Goal: Information Seeking & Learning: Learn about a topic

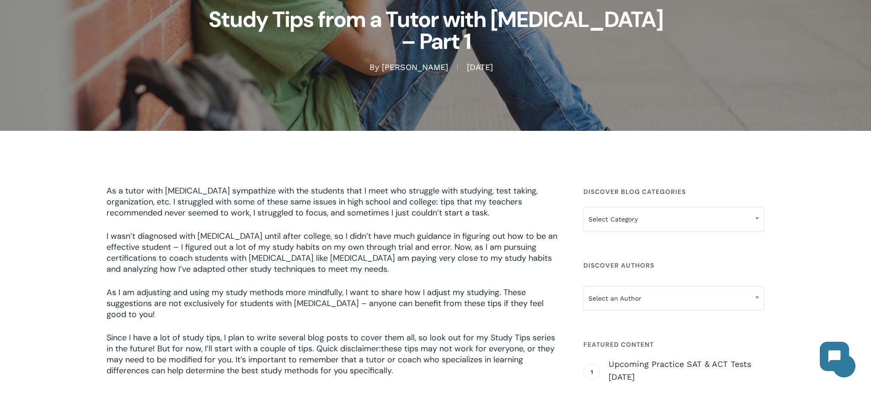
scroll to position [137, 0]
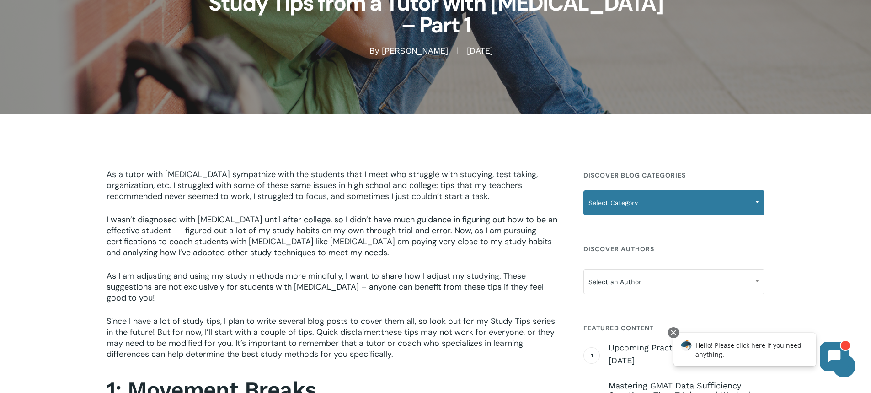
click at [594, 193] on span "Select Category" at bounding box center [674, 202] width 180 height 19
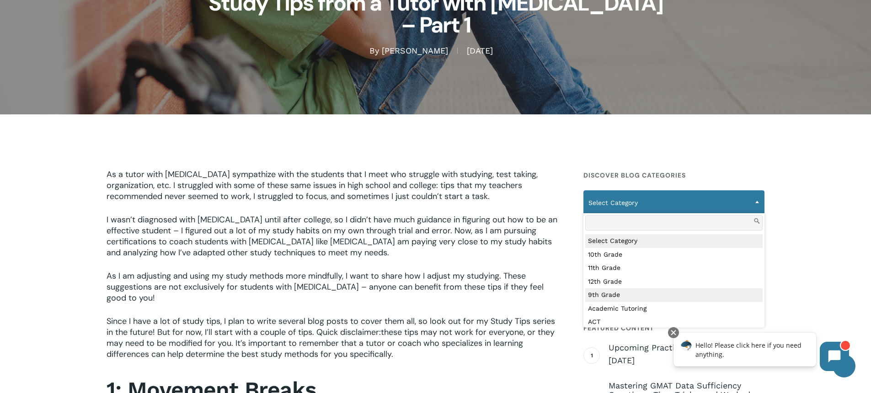
select select "***"
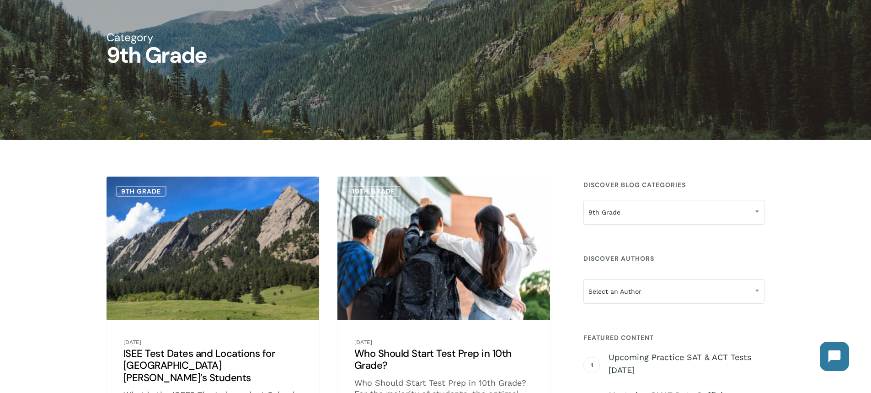
scroll to position [137, 0]
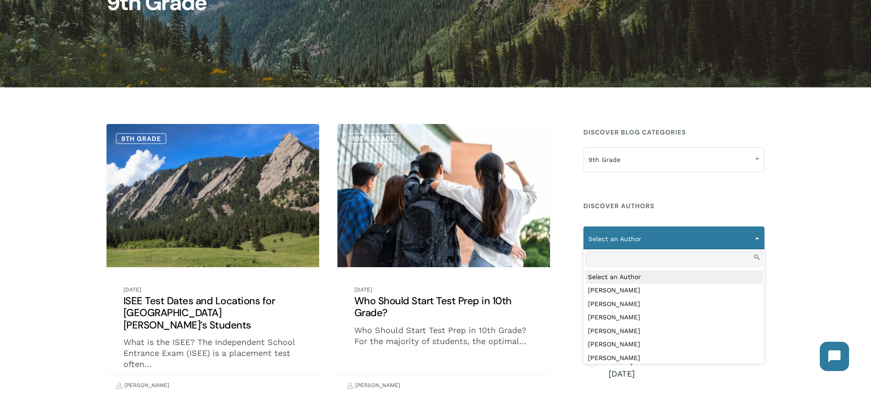
click at [642, 242] on span "Select an Author" at bounding box center [674, 238] width 180 height 19
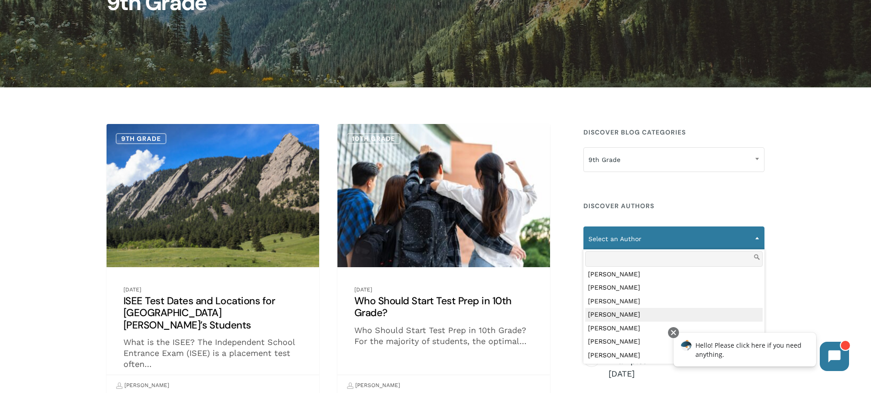
scroll to position [354, 0]
select select "**********"
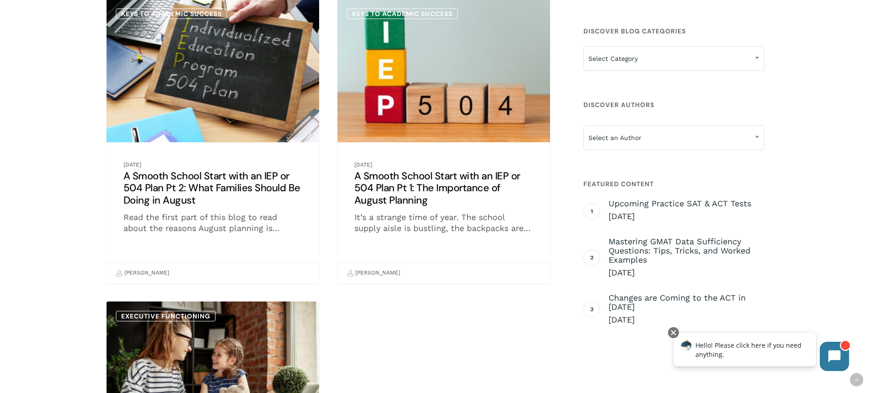
scroll to position [183, 0]
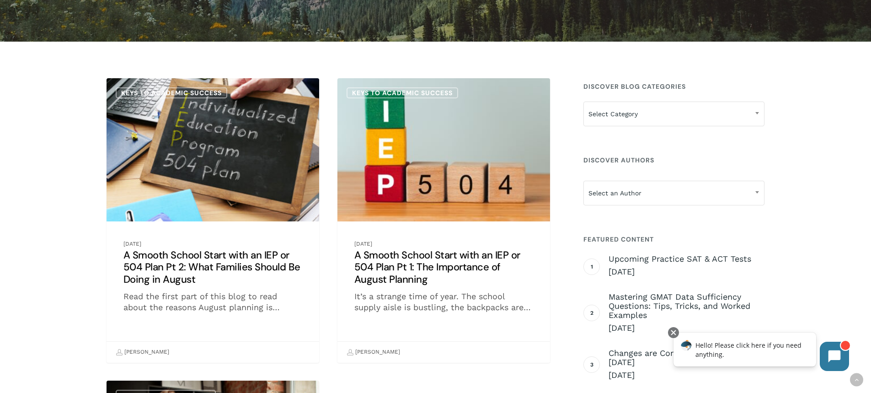
click at [272, 217] on link "A Smooth School Start with an IEP or 504 Plan Pt 2: What Families Should Be Doi…" at bounding box center [213, 220] width 213 height 285
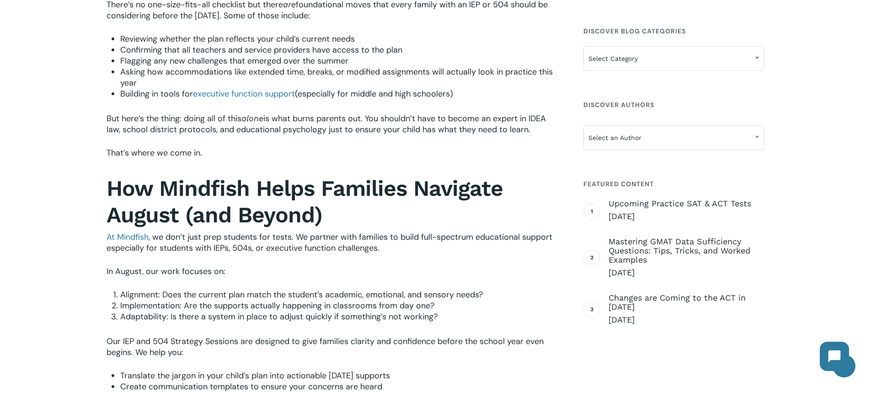
scroll to position [457, 0]
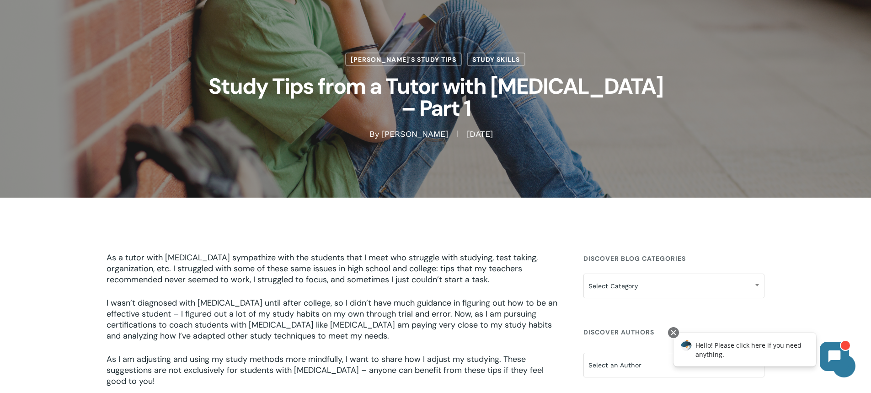
scroll to position [229, 0]
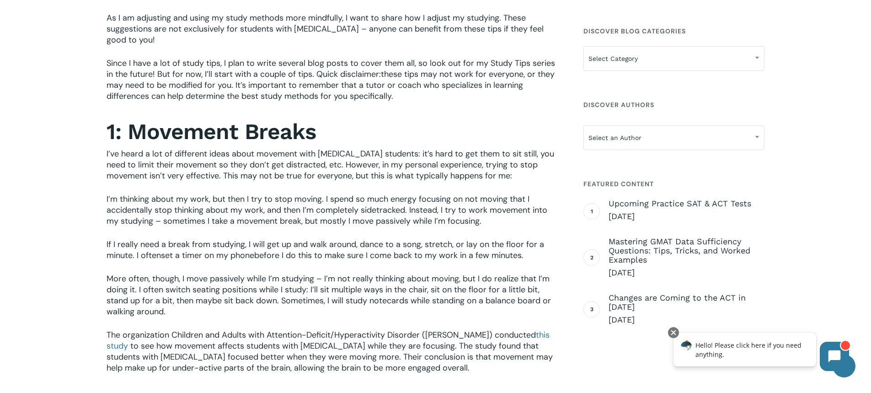
scroll to position [412, 0]
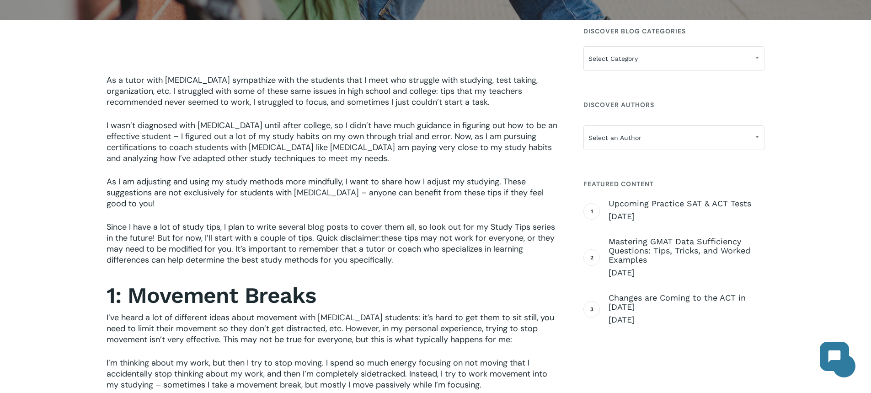
scroll to position [320, 0]
